Goal: Information Seeking & Learning: Check status

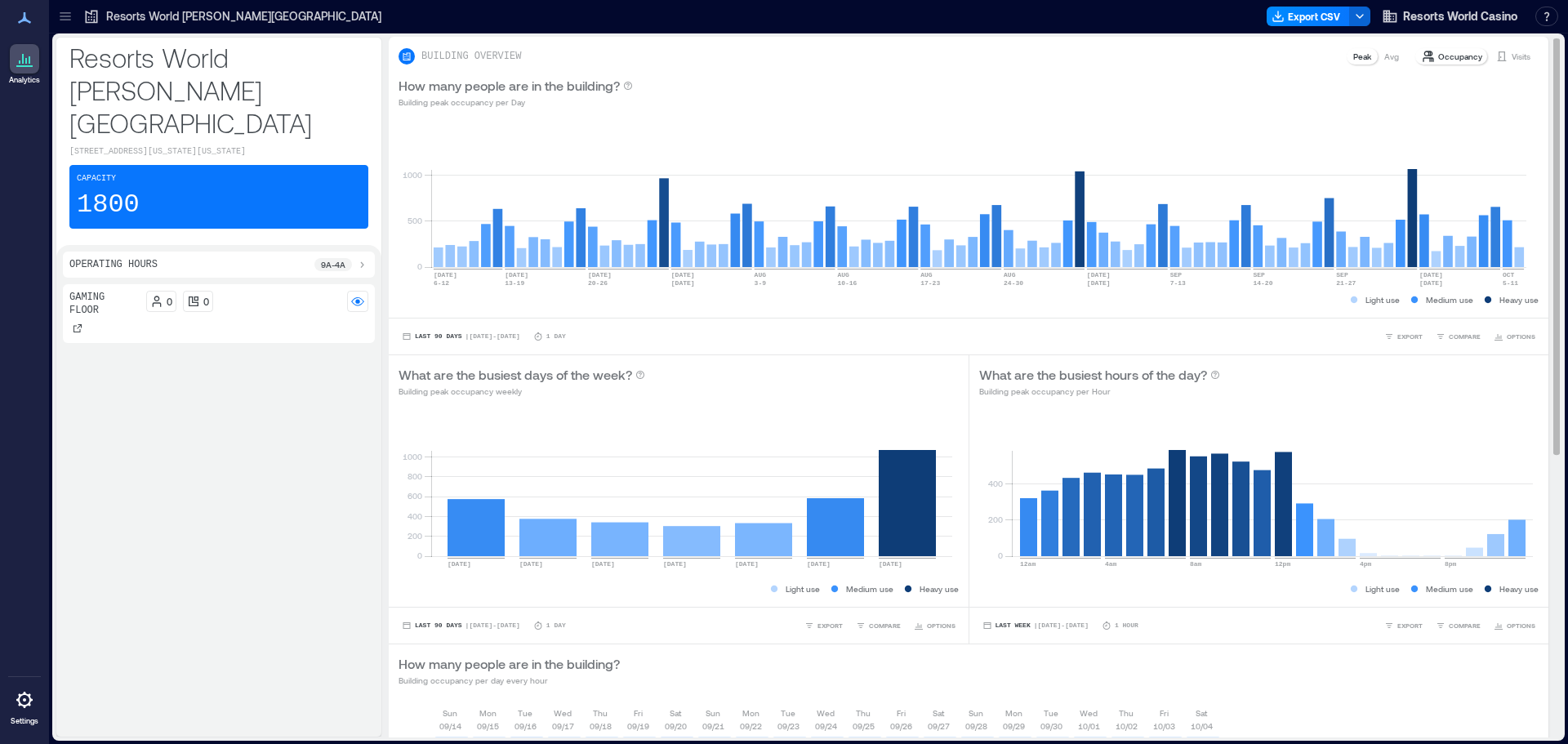
click at [1512, 57] on p "Visits" at bounding box center [1521, 56] width 19 height 13
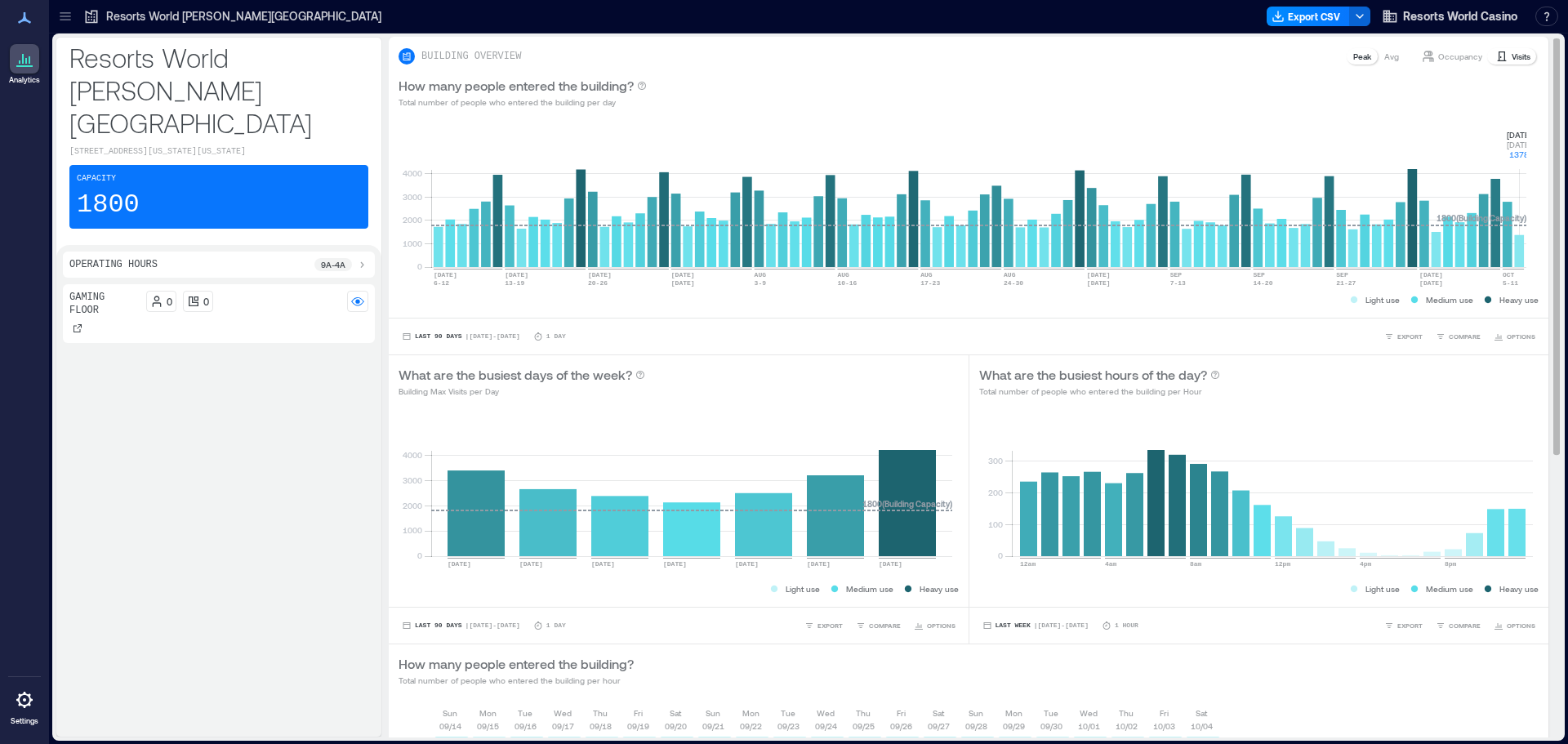
click at [1520, 245] on rect at bounding box center [978, 198] width 1095 height 139
drag, startPoint x: 1511, startPoint y: 132, endPoint x: 1531, endPoint y: 154, distance: 29.7
click at [1531, 154] on div "0 1000 2000 3000 4000 [DATE]-[DATE] [DATE]-[DATE] [DATE] [DATE]-[DATE] AUG [DAT…" at bounding box center [969, 218] width 1160 height 199
copy g "[DATE] [DATE] 1378"
